Goal: Task Accomplishment & Management: Manage account settings

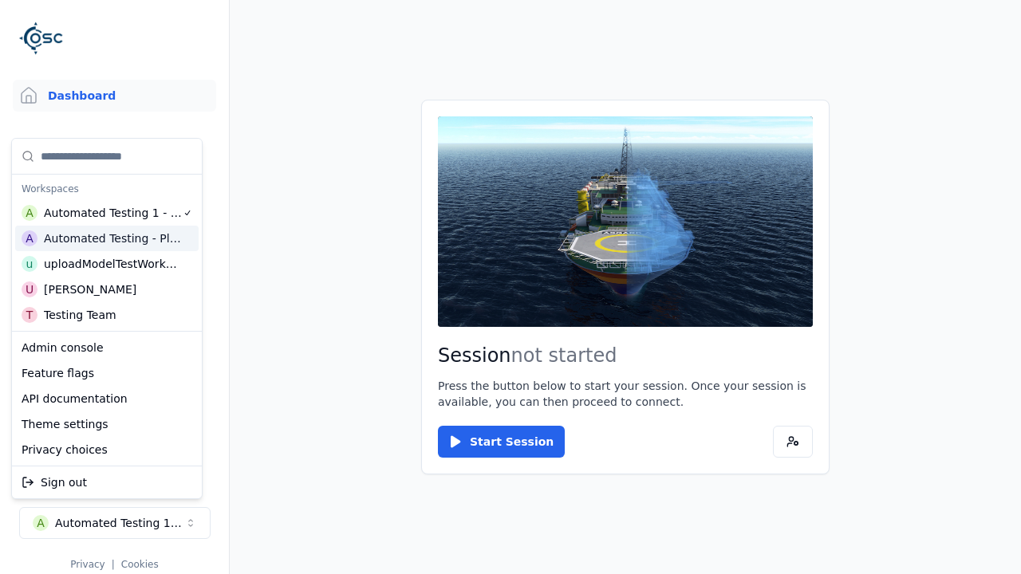
click at [107, 238] on div "Automated Testing - Playwright" at bounding box center [113, 238] width 138 height 16
click at [510, 287] on html "Support Dashboard Assets 3D Models Scenes Datasets Recordings Support Documenta…" at bounding box center [510, 287] width 1021 height 574
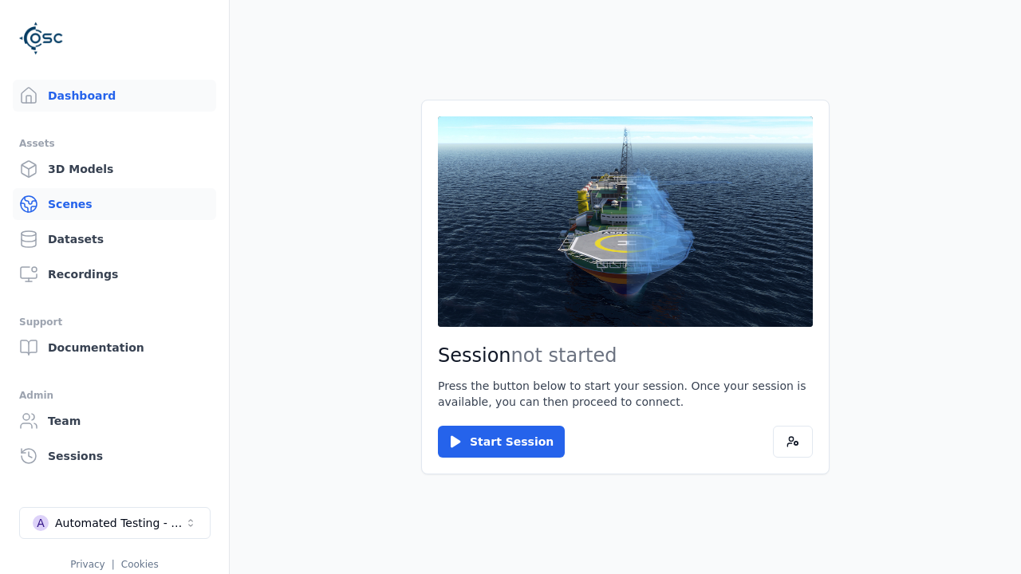
click at [114, 204] on link "Scenes" at bounding box center [114, 204] width 203 height 32
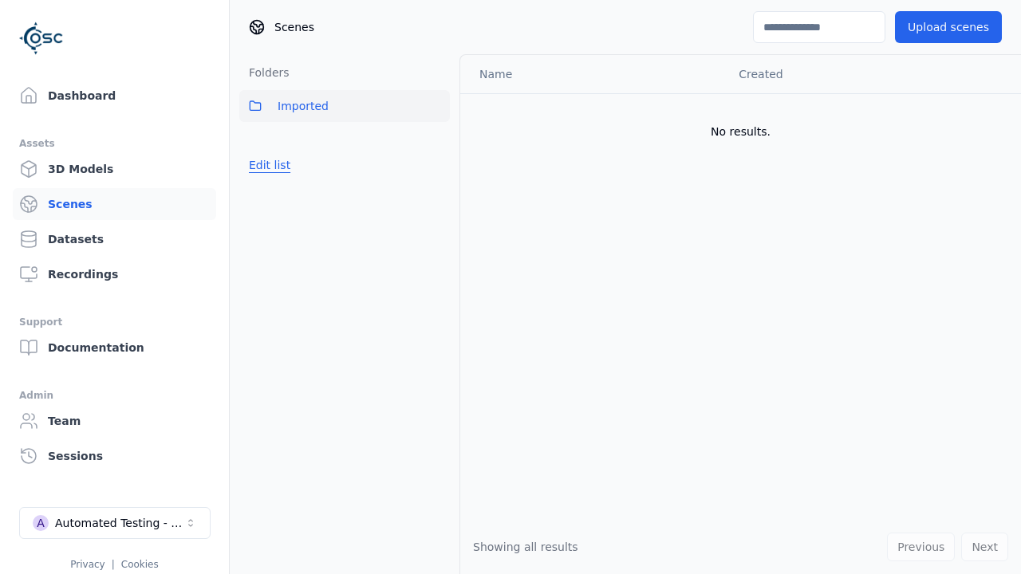
click at [266, 165] on button "Edit list" at bounding box center [269, 165] width 61 height 29
click at [281, 165] on link "Create folder" at bounding box center [285, 165] width 73 height 16
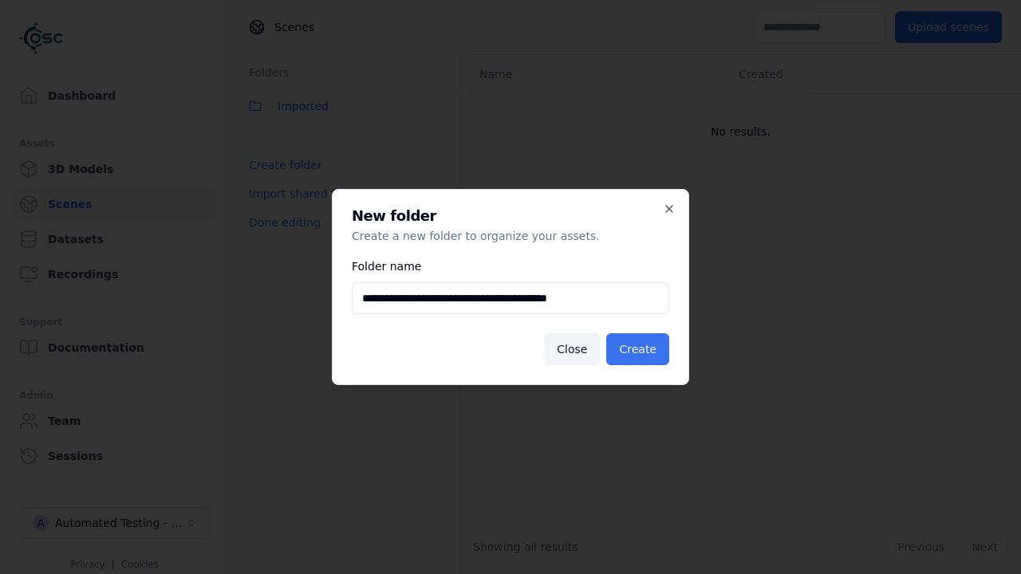
click at [639, 349] on button "Create" at bounding box center [637, 349] width 63 height 32
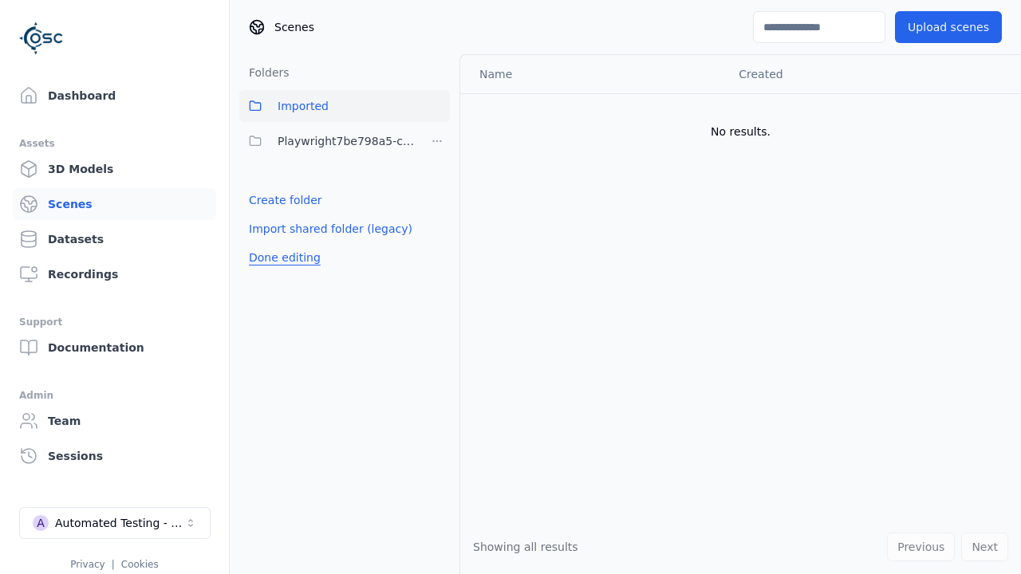
click at [280, 258] on button "Done editing" at bounding box center [284, 257] width 91 height 29
click at [266, 200] on button "Edit list" at bounding box center [269, 200] width 61 height 29
click at [437, 141] on html "Support Dashboard Assets 3D Models Scenes Datasets Recordings Support Documenta…" at bounding box center [510, 287] width 1021 height 574
click at [436, 225] on div "Rename" at bounding box center [441, 225] width 107 height 26
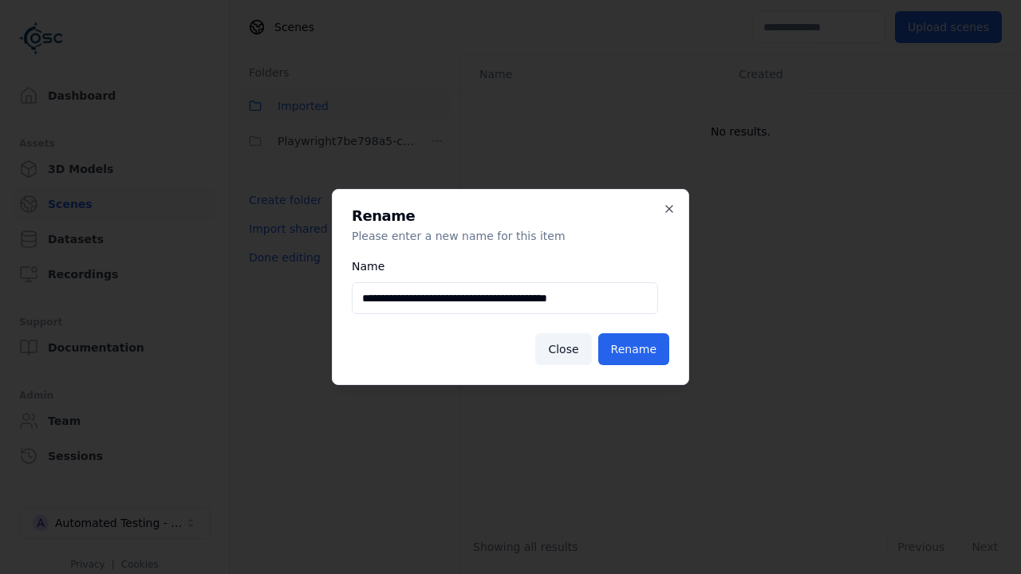
click at [505, 298] on input "**********" at bounding box center [505, 298] width 306 height 32
type input "**********"
click at [635, 349] on button "Rename" at bounding box center [633, 349] width 71 height 32
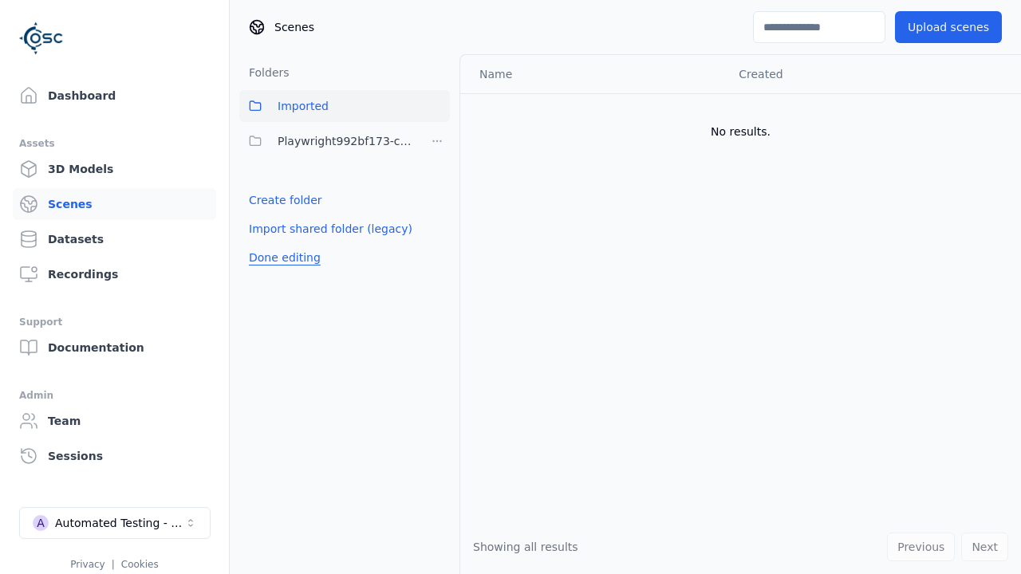
click at [280, 258] on button "Done editing" at bounding box center [284, 257] width 91 height 29
click at [266, 200] on button "Edit list" at bounding box center [269, 200] width 61 height 29
click at [437, 141] on html "Support Dashboard Assets 3D Models Scenes Datasets Recordings Support Documenta…" at bounding box center [510, 287] width 1021 height 574
click at [436, 250] on div "Delete" at bounding box center [441, 251] width 107 height 26
